Goal: Task Accomplishment & Management: Manage account settings

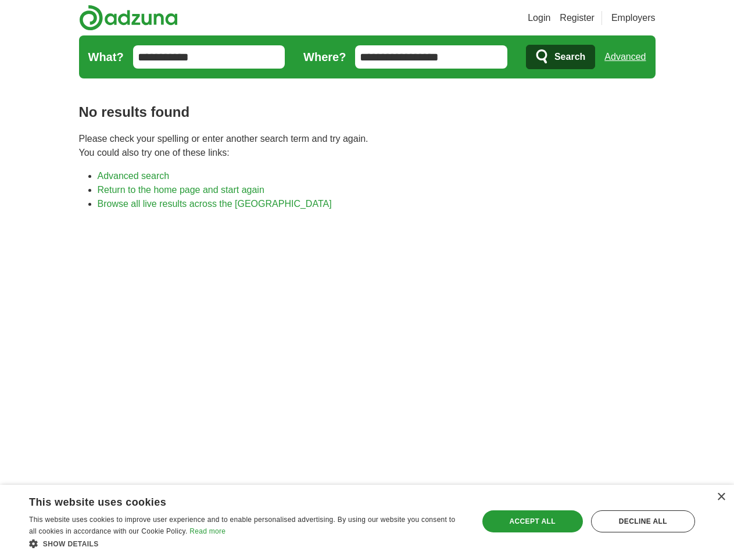
click at [550, 18] on link "Login" at bounding box center [539, 18] width 23 height 14
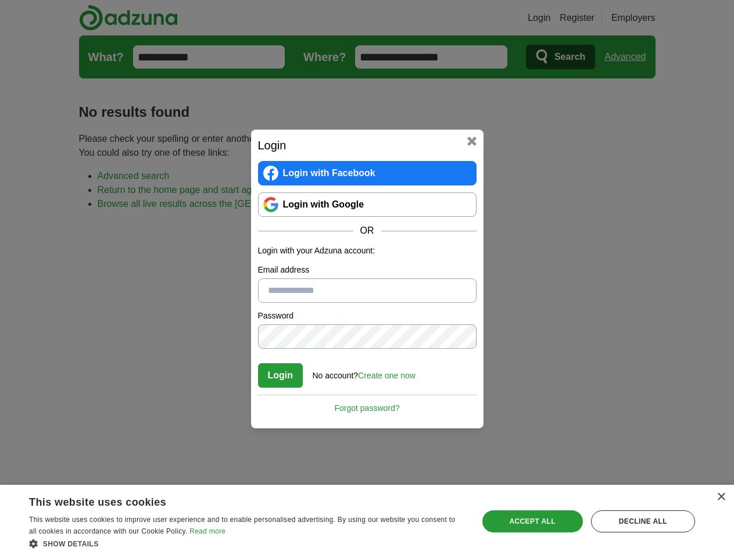
click at [647, 18] on div "Login Login with Facebook Login with Google OR Login with your Adzuna account: …" at bounding box center [367, 279] width 734 height 558
click at [629, 57] on div "Login Login with Facebook Login with Google OR Login with your Adzuna account: …" at bounding box center [367, 279] width 734 height 558
click at [721, 497] on div "×" at bounding box center [721, 497] width 9 height 9
click at [246, 543] on body "Login Register Employers job, company, title [GEOGRAPHIC_DATA] [GEOGRAPHIC_DATA…" at bounding box center [367, 401] width 734 height 803
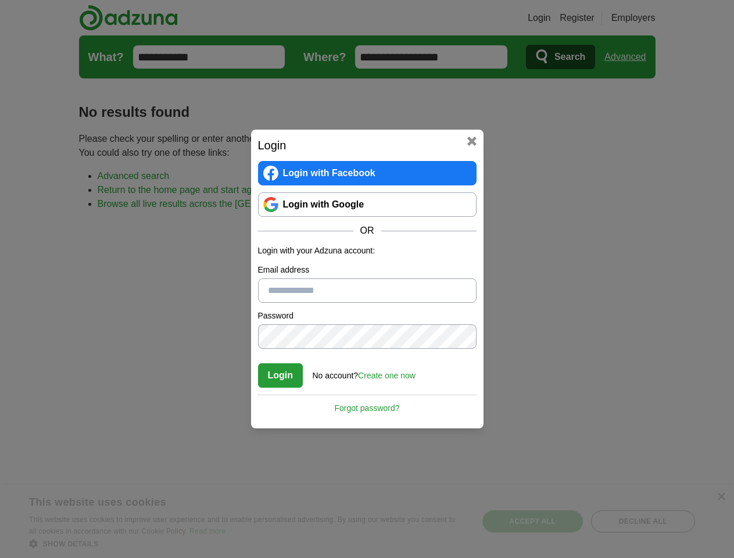
click at [532, 521] on div "Login Login with Facebook Login with Google OR Login with your Adzuna account: …" at bounding box center [367, 279] width 734 height 558
click at [643, 521] on div "Login Login with Facebook Login with Google OR Login with your Adzuna account: …" at bounding box center [367, 279] width 734 height 558
click at [36, 554] on div "Login Login with Facebook Login with Google OR Login with your Adzuna account: …" at bounding box center [367, 279] width 734 height 558
click at [157, 554] on div "Login Login with Facebook Login with Google OR Login with your Adzuna account: …" at bounding box center [367, 279] width 734 height 558
click at [250, 554] on div "Login Login with Facebook Login with Google OR Login with your Adzuna account: …" at bounding box center [367, 279] width 734 height 558
